Goal: Task Accomplishment & Management: Use online tool/utility

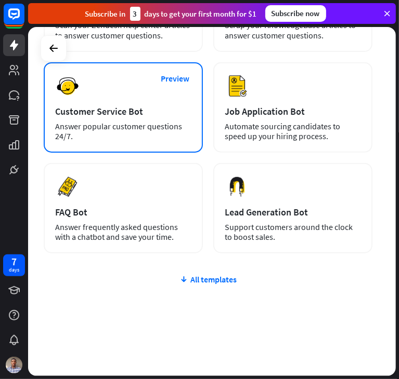
scroll to position [256, 0]
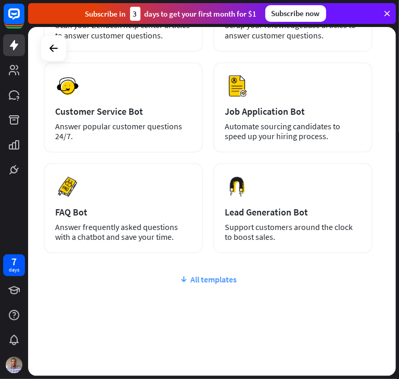
click at [200, 282] on div "All templates" at bounding box center [208, 279] width 328 height 10
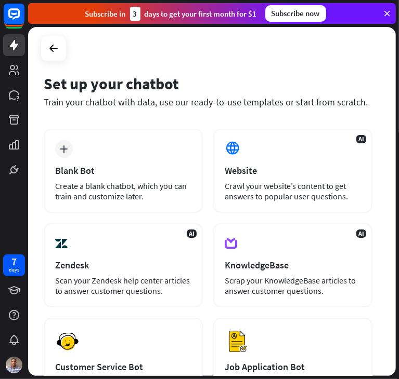
scroll to position [46, 0]
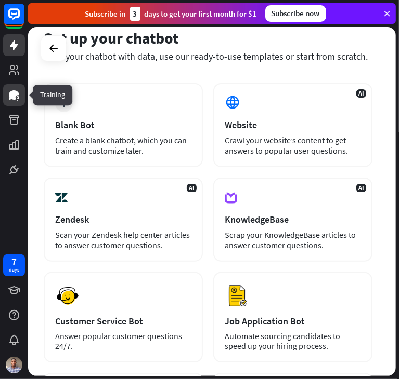
click at [13, 95] on icon at bounding box center [14, 94] width 10 height 9
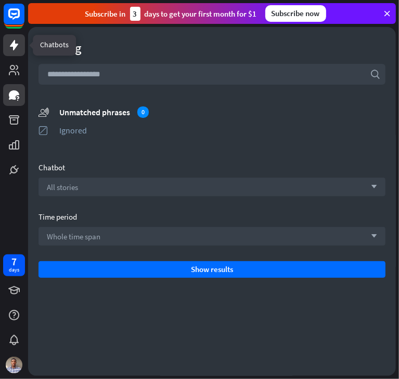
click at [15, 42] on icon at bounding box center [14, 45] width 12 height 12
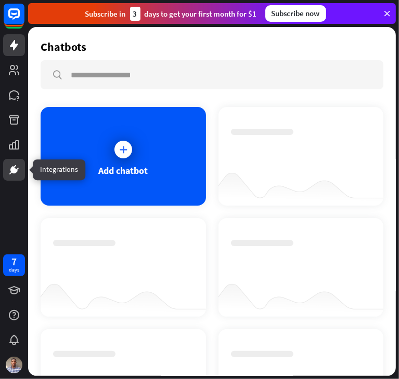
click at [14, 168] on icon at bounding box center [15, 166] width 3 height 3
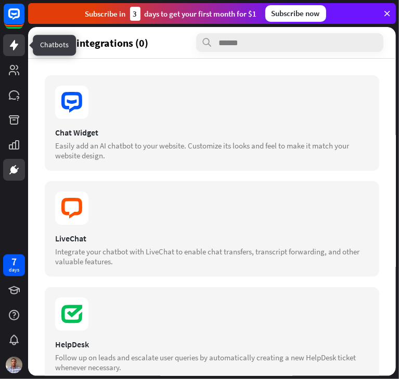
click at [10, 46] on icon at bounding box center [14, 45] width 8 height 10
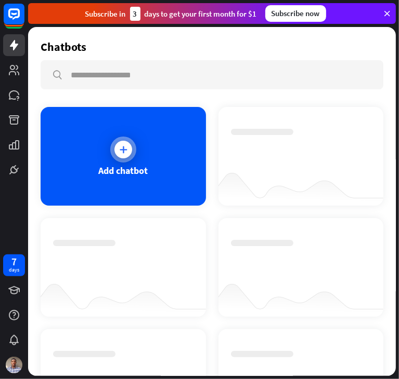
click at [120, 154] on div at bounding box center [123, 150] width 18 height 18
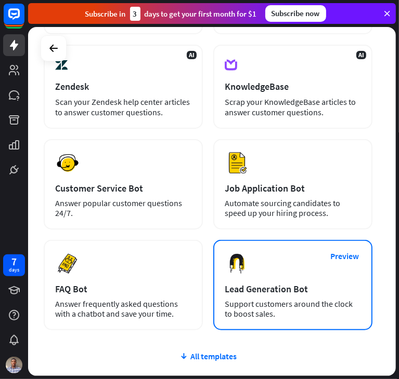
scroll to position [256, 0]
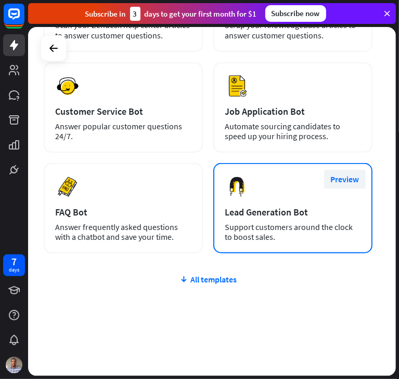
click at [343, 177] on button "Preview" at bounding box center [345, 179] width 42 height 19
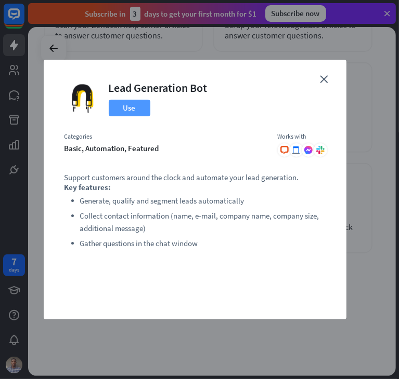
click at [125, 112] on button "Use" at bounding box center [130, 108] width 42 height 17
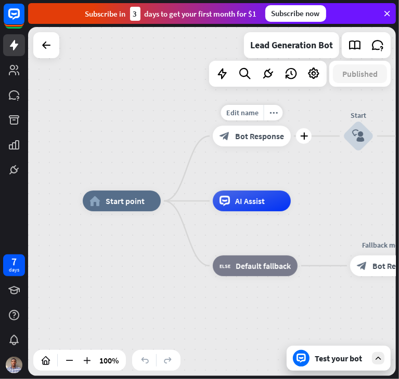
click at [265, 136] on span "Bot Response" at bounding box center [259, 136] width 49 height 10
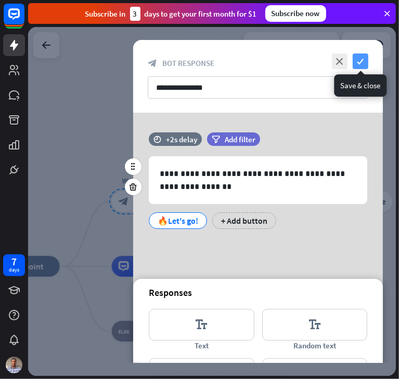
click at [360, 61] on icon "check" at bounding box center [360, 62] width 16 height 16
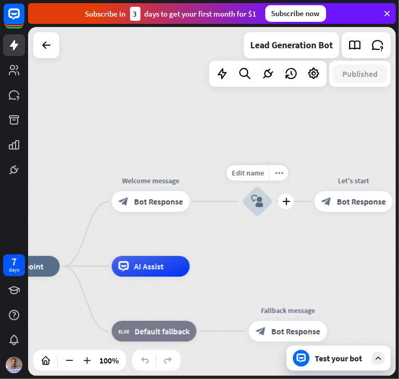
click at [258, 202] on icon "block_user_input" at bounding box center [257, 201] width 12 height 12
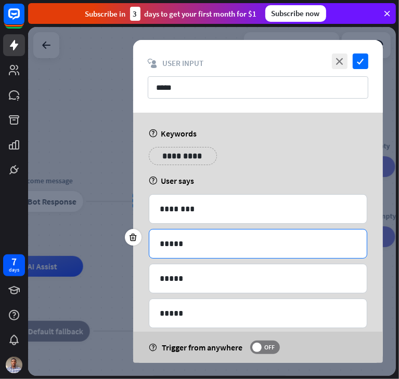
scroll to position [51, 0]
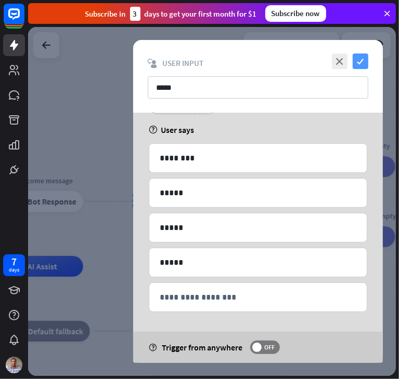
click at [360, 65] on icon "check" at bounding box center [360, 62] width 16 height 16
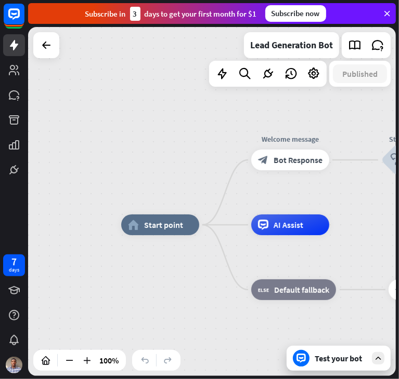
click at [324, 358] on div "Test your bot" at bounding box center [340, 358] width 52 height 10
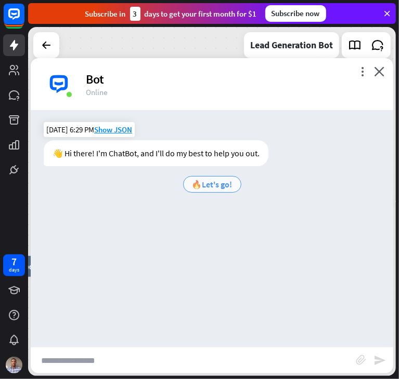
click at [208, 186] on span "🔥Let's go!" at bounding box center [212, 184] width 41 height 10
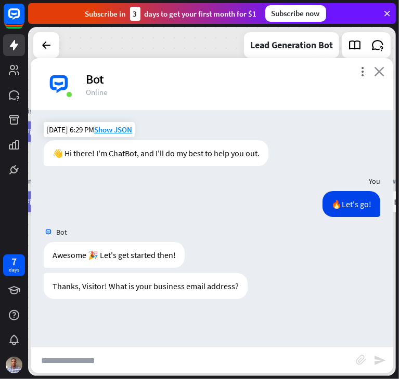
click at [378, 71] on icon "close" at bounding box center [379, 72] width 10 height 10
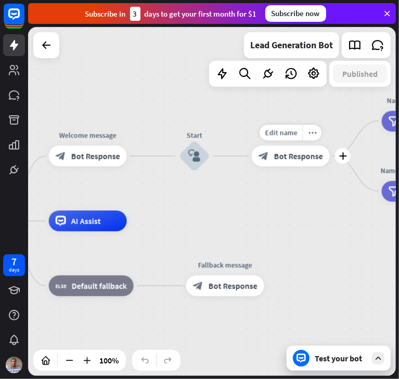
click at [311, 161] on span "Bot Response" at bounding box center [298, 156] width 49 height 10
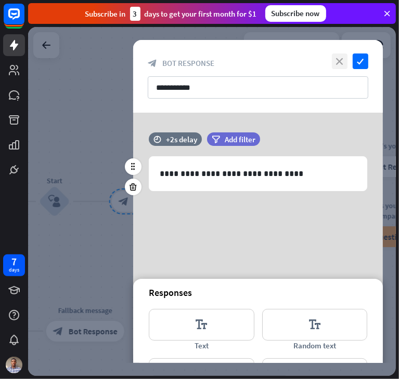
click at [339, 61] on icon "close" at bounding box center [340, 62] width 16 height 16
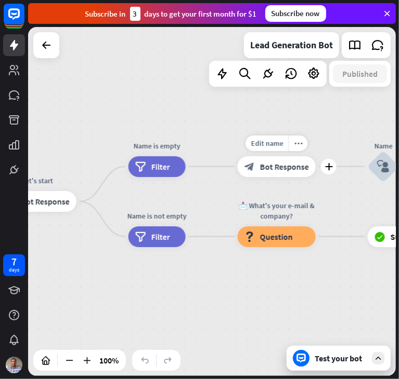
click at [287, 173] on div "block_bot_response Bot Response" at bounding box center [277, 166] width 78 height 21
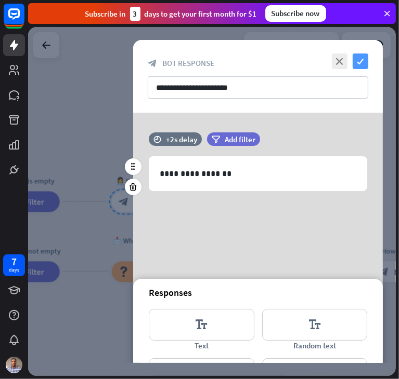
click at [361, 60] on icon "check" at bounding box center [360, 62] width 16 height 16
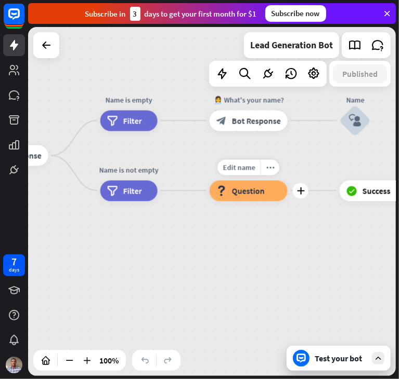
click at [261, 187] on span "Question" at bounding box center [248, 191] width 33 height 10
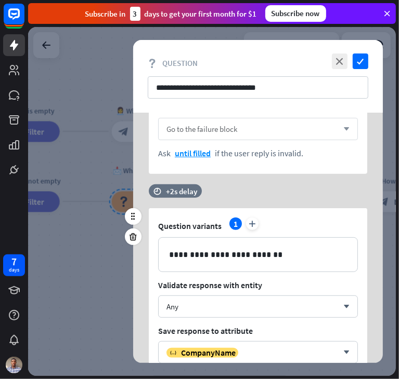
scroll to position [279, 0]
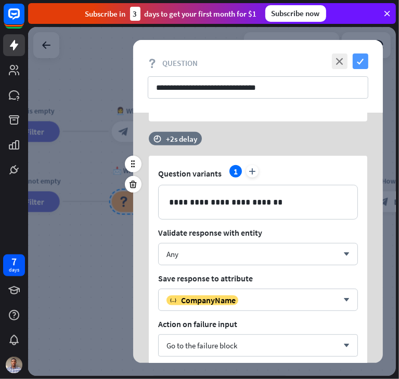
click at [360, 58] on icon "check" at bounding box center [360, 62] width 16 height 16
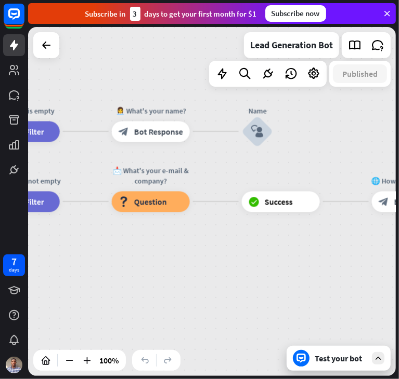
click at [317, 361] on div "Test your bot" at bounding box center [340, 358] width 52 height 10
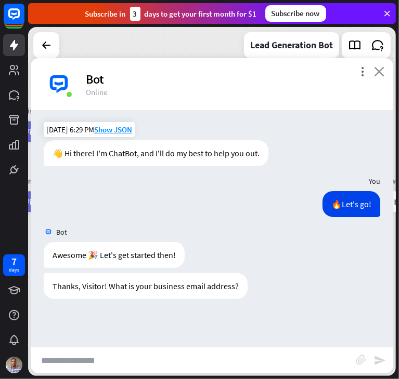
click at [379, 73] on icon "close" at bounding box center [379, 72] width 10 height 10
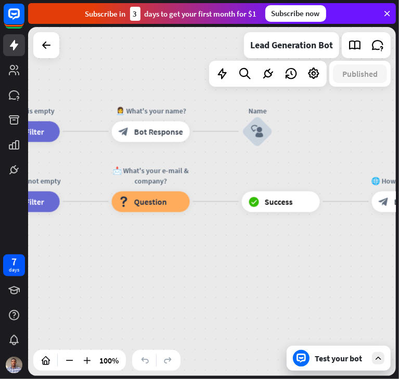
click at [328, 356] on div "Test your bot" at bounding box center [340, 358] width 52 height 10
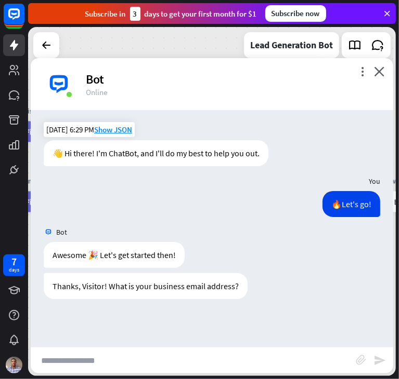
click at [108, 360] on input "text" at bounding box center [193, 361] width 325 height 26
type input "**********"
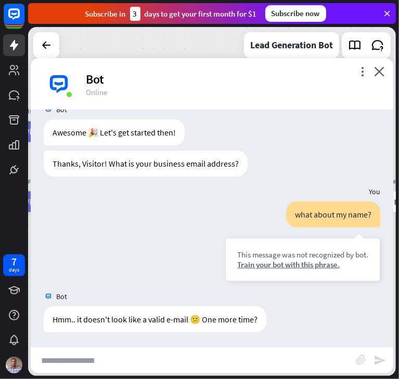
scroll to position [123, 0]
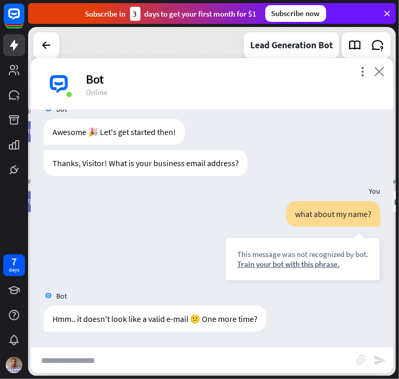
click at [383, 69] on icon "close" at bounding box center [379, 72] width 10 height 10
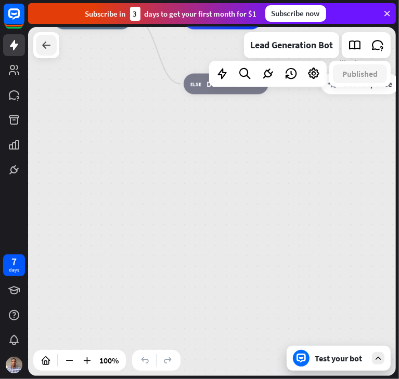
click at [48, 46] on icon at bounding box center [46, 45] width 12 height 12
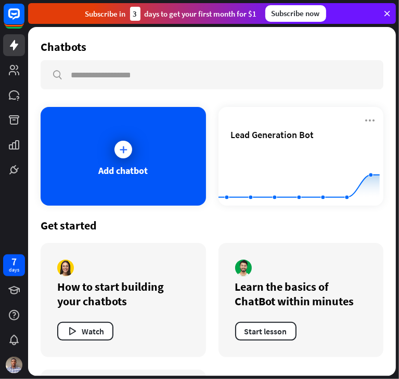
scroll to position [110, 0]
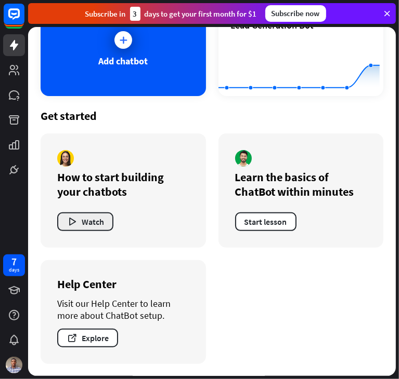
click at [75, 223] on icon "button" at bounding box center [72, 222] width 11 height 11
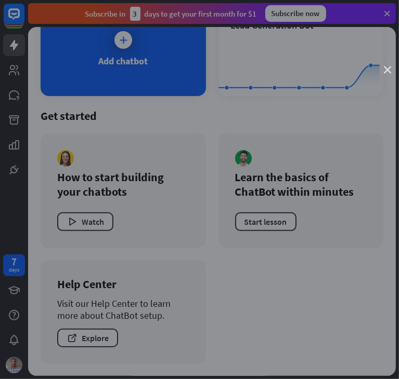
click at [389, 67] on icon "close" at bounding box center [387, 70] width 7 height 7
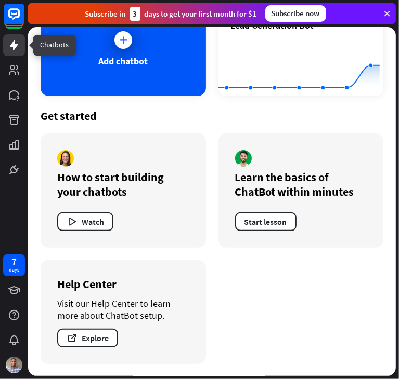
click at [9, 44] on icon at bounding box center [14, 45] width 12 height 12
